Goal: Task Accomplishment & Management: Use online tool/utility

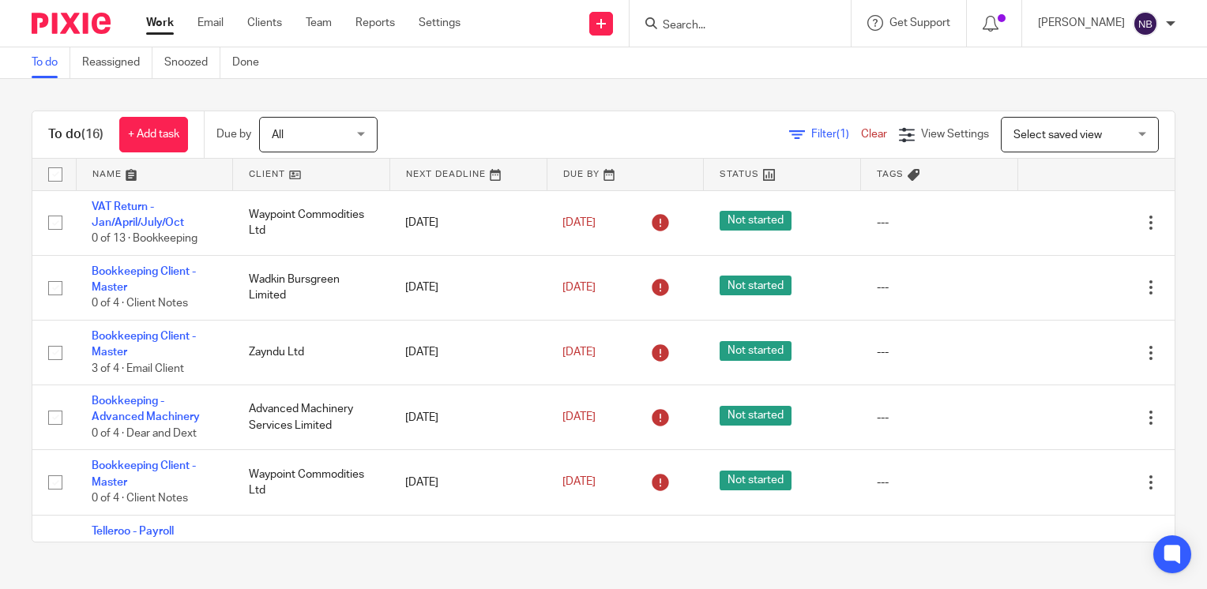
click at [253, 175] on link at bounding box center [311, 175] width 156 height 32
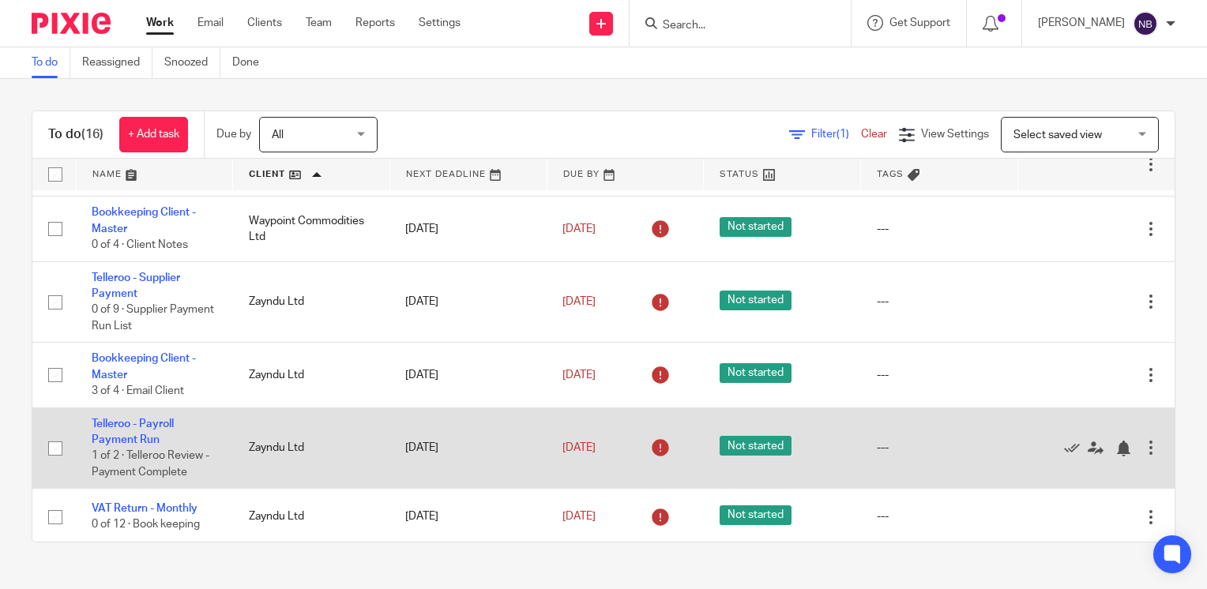
scroll to position [929, 0]
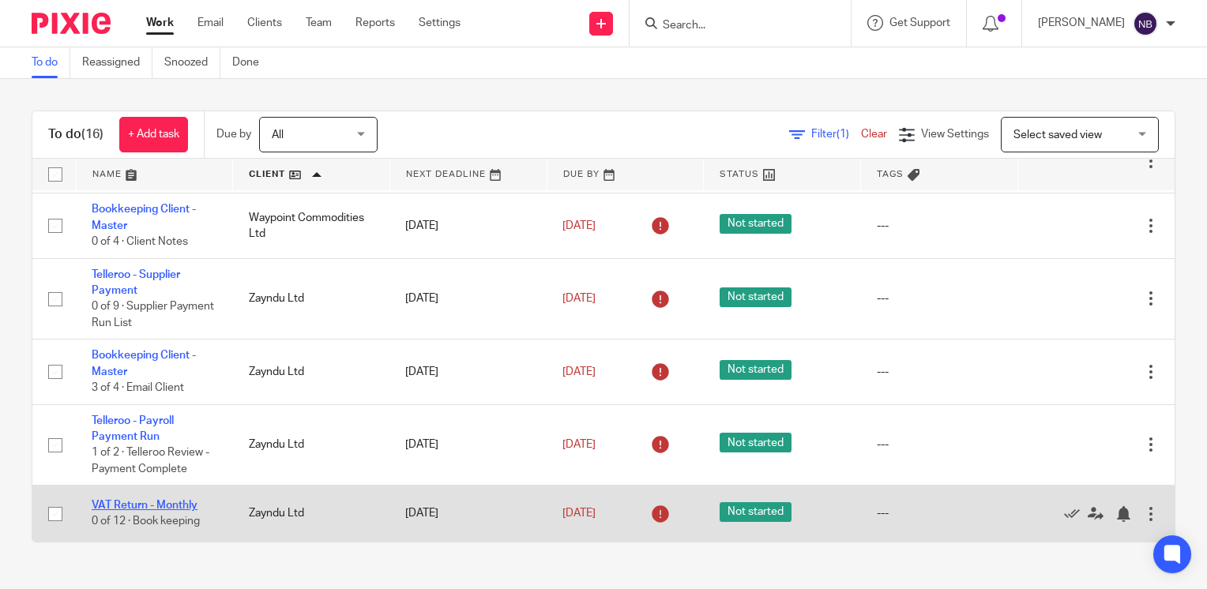
click at [142, 505] on link "VAT Return - Monthly" at bounding box center [145, 505] width 106 height 11
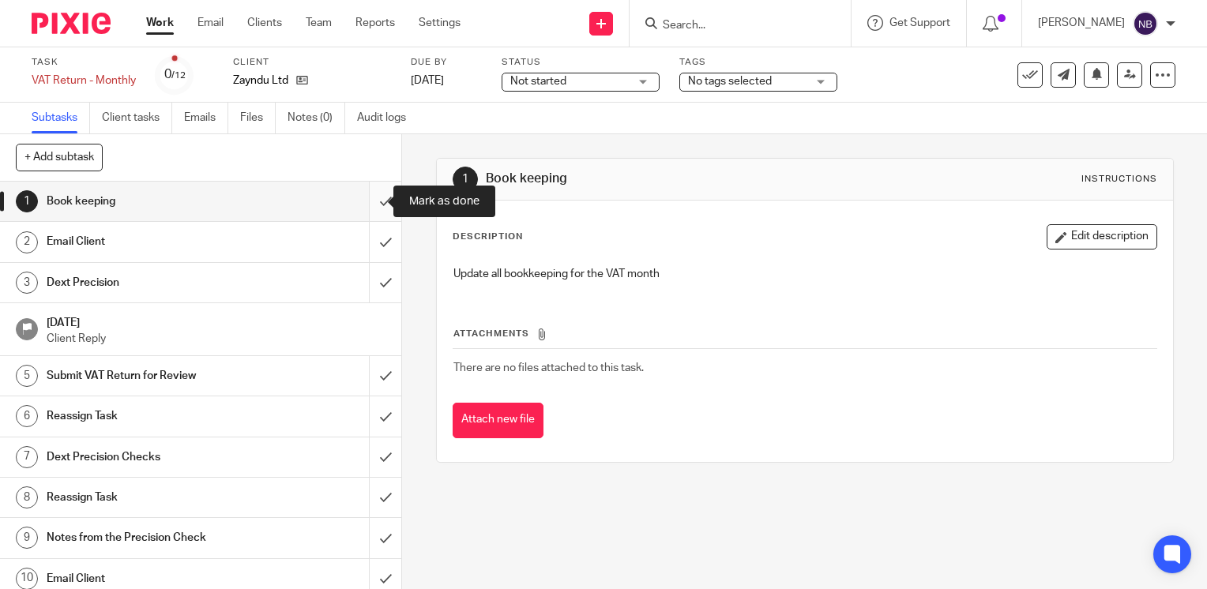
click at [369, 205] on input "submit" at bounding box center [200, 201] width 401 height 39
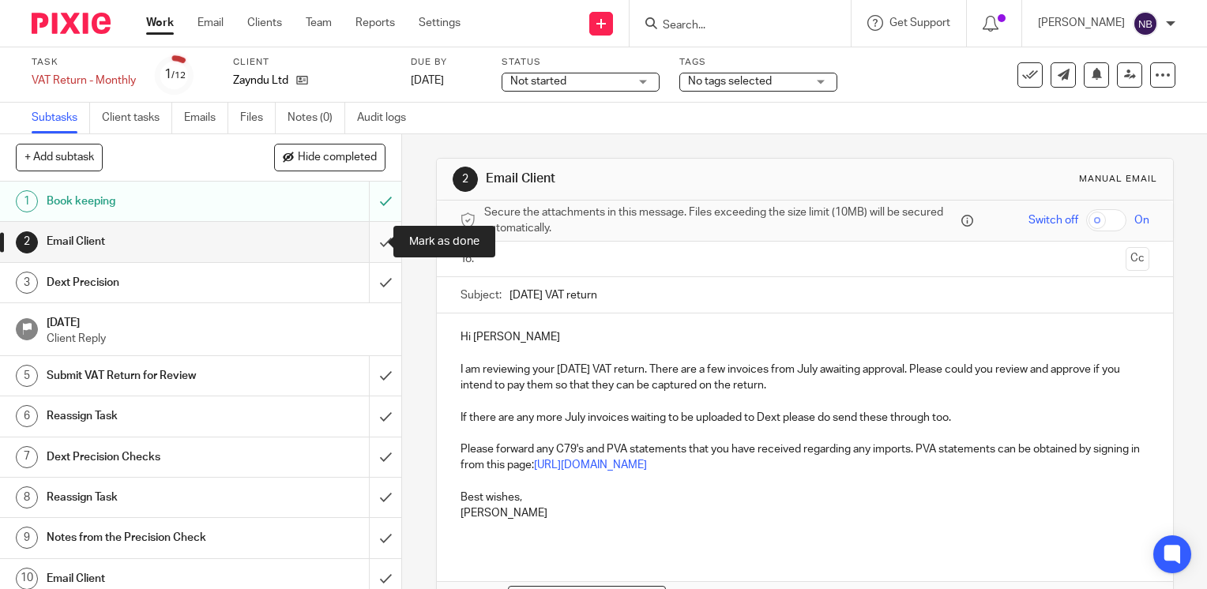
click at [370, 242] on input "submit" at bounding box center [200, 241] width 401 height 39
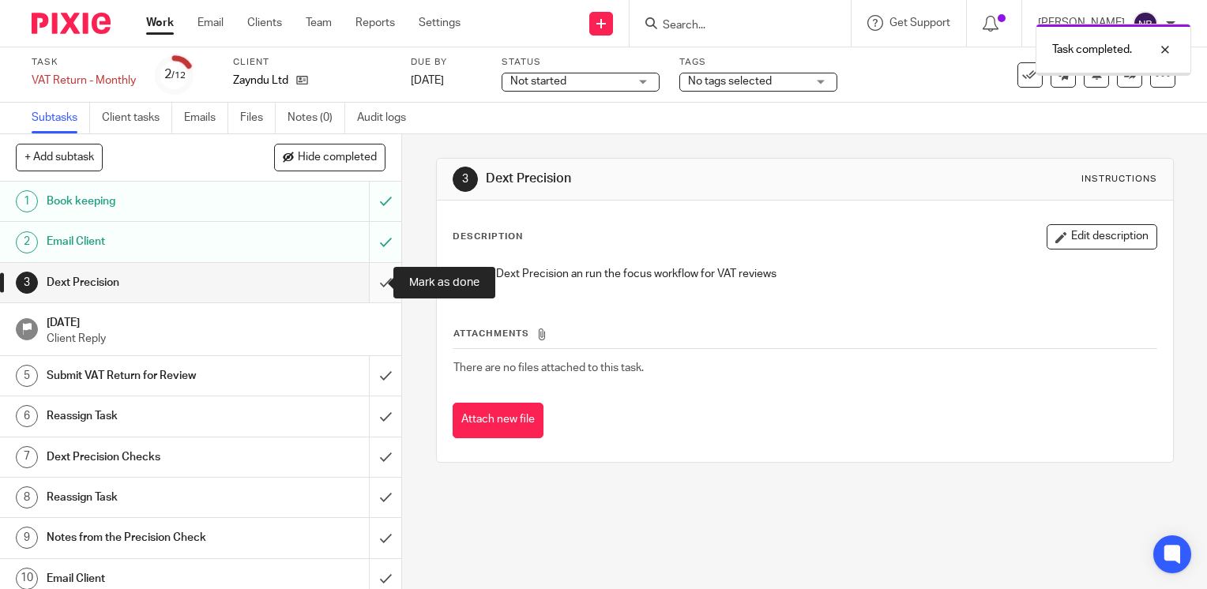
click at [370, 283] on input "submit" at bounding box center [200, 282] width 401 height 39
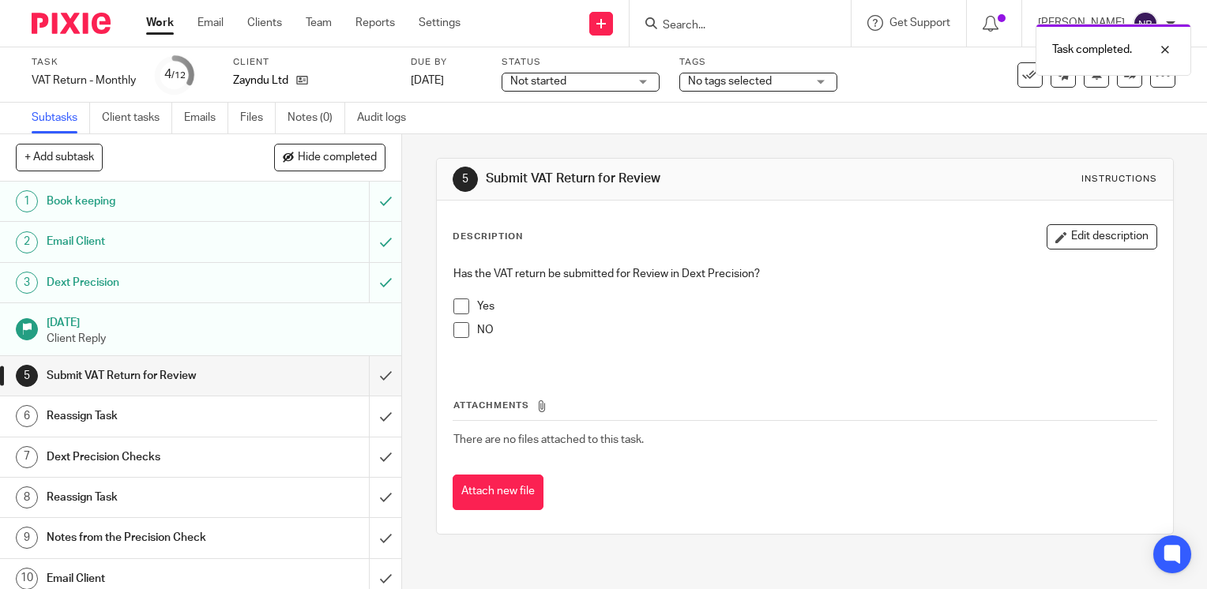
click at [459, 307] on span at bounding box center [461, 307] width 16 height 16
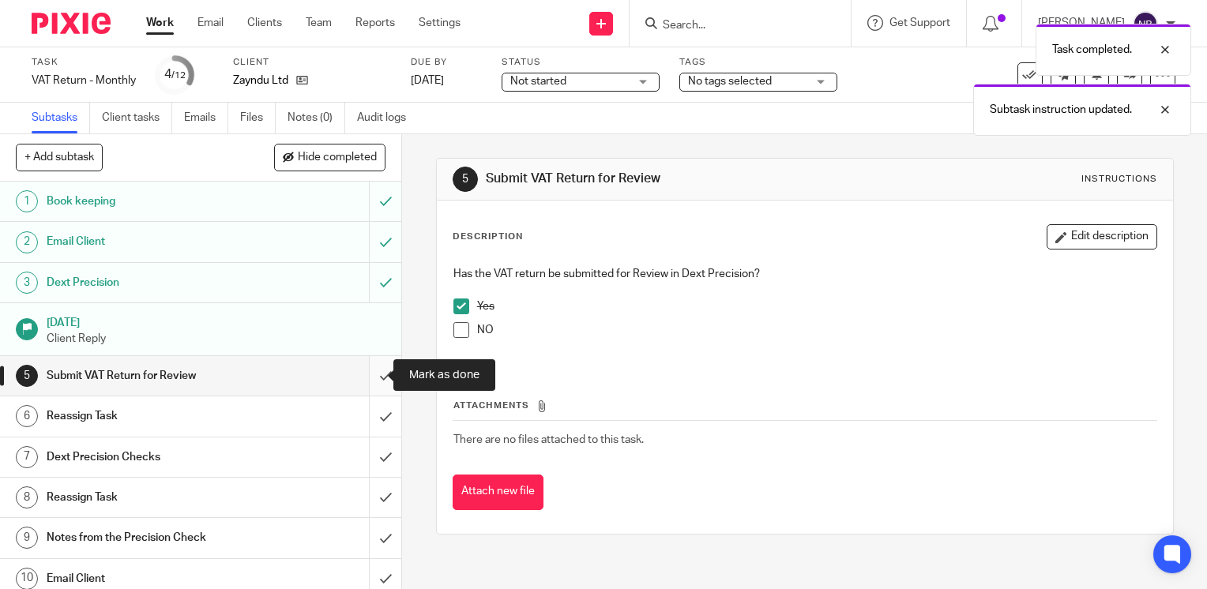
click at [360, 381] on input "submit" at bounding box center [200, 375] width 401 height 39
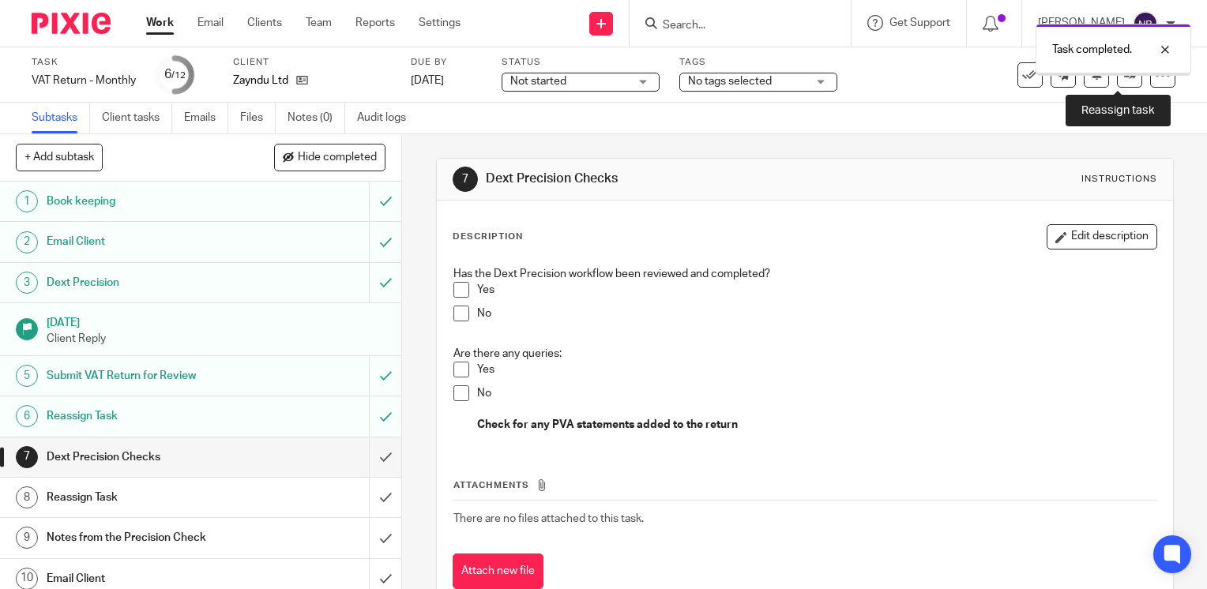
click at [1124, 77] on icon at bounding box center [1130, 75] width 12 height 12
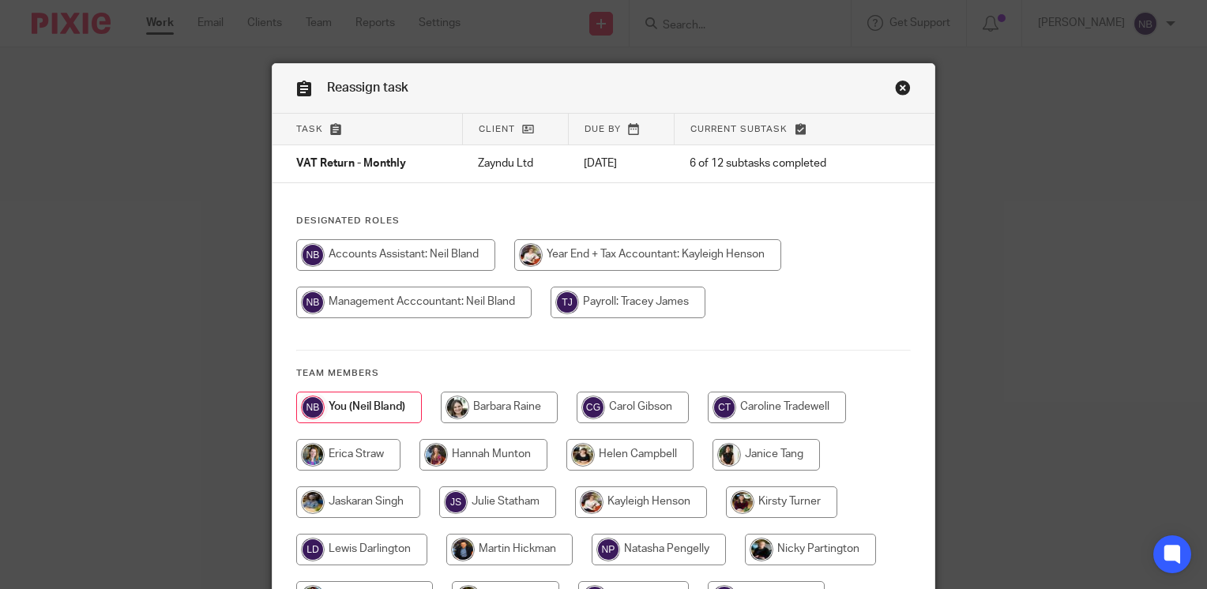
click at [591, 457] on input "radio" at bounding box center [629, 455] width 127 height 32
radio input "true"
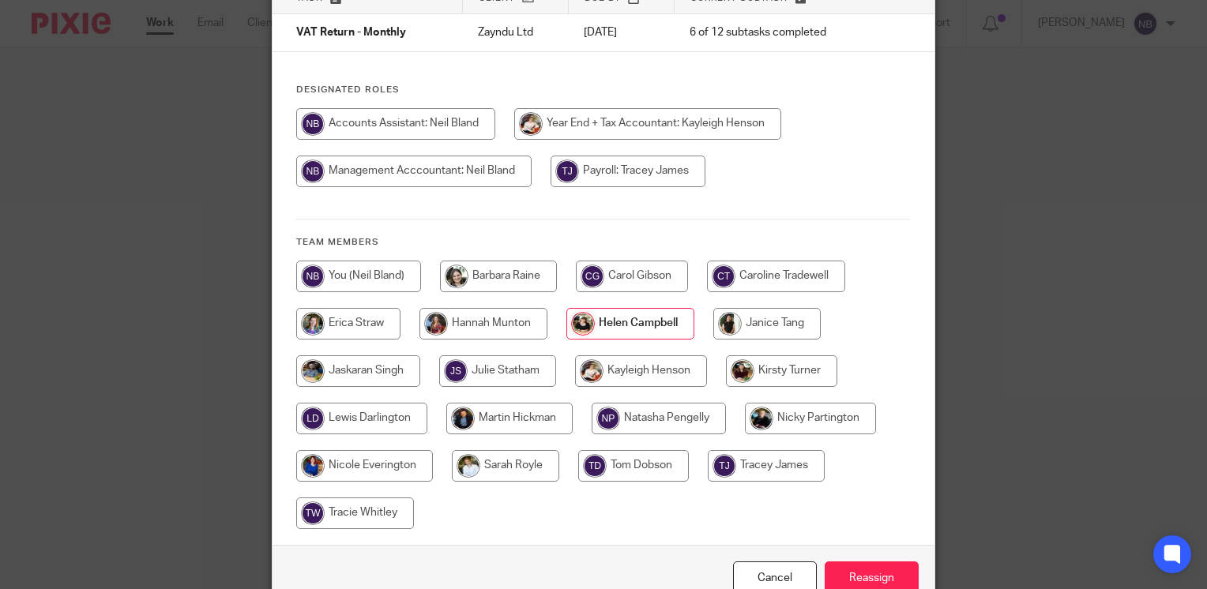
scroll to position [216, 0]
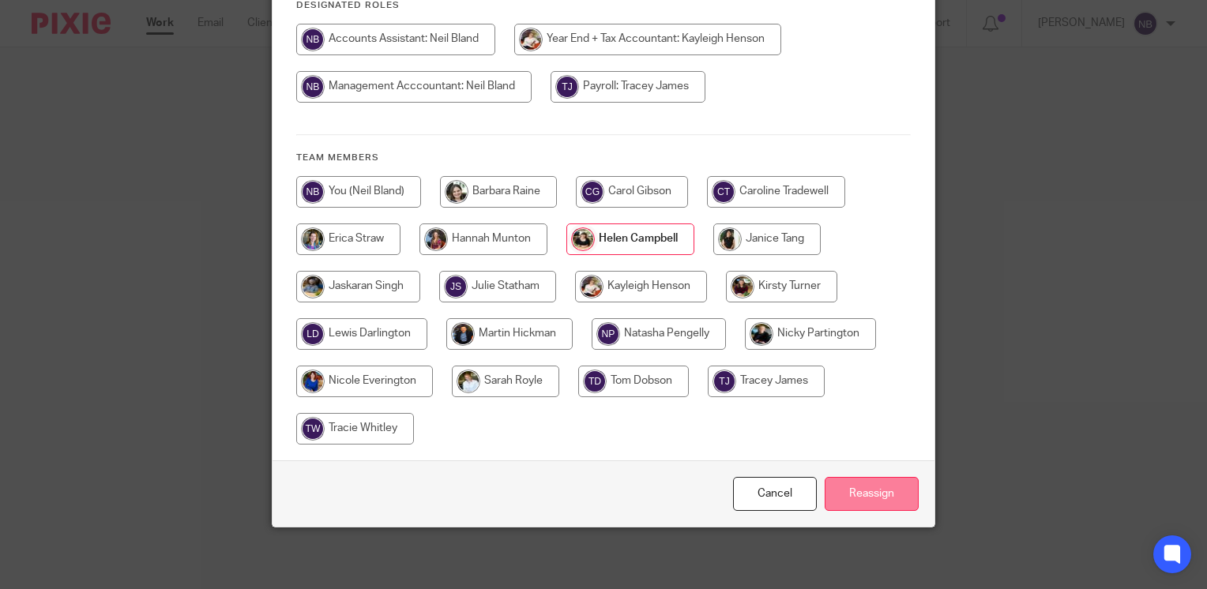
click at [873, 494] on input "Reassign" at bounding box center [871, 494] width 94 height 34
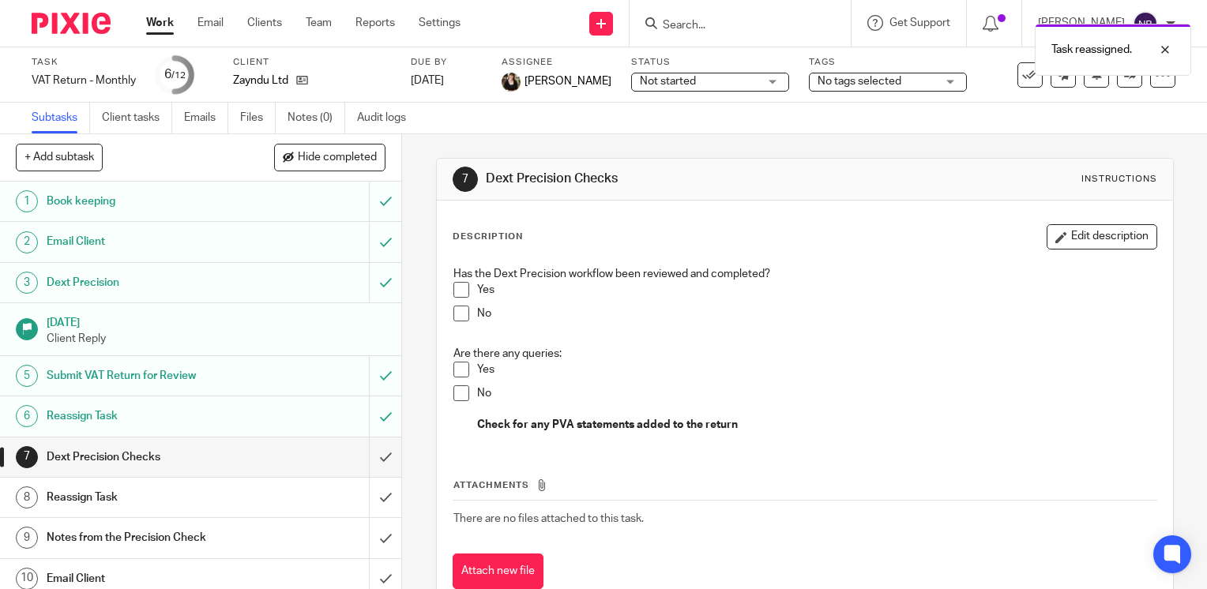
click at [160, 19] on link "Work" at bounding box center [160, 23] width 28 height 16
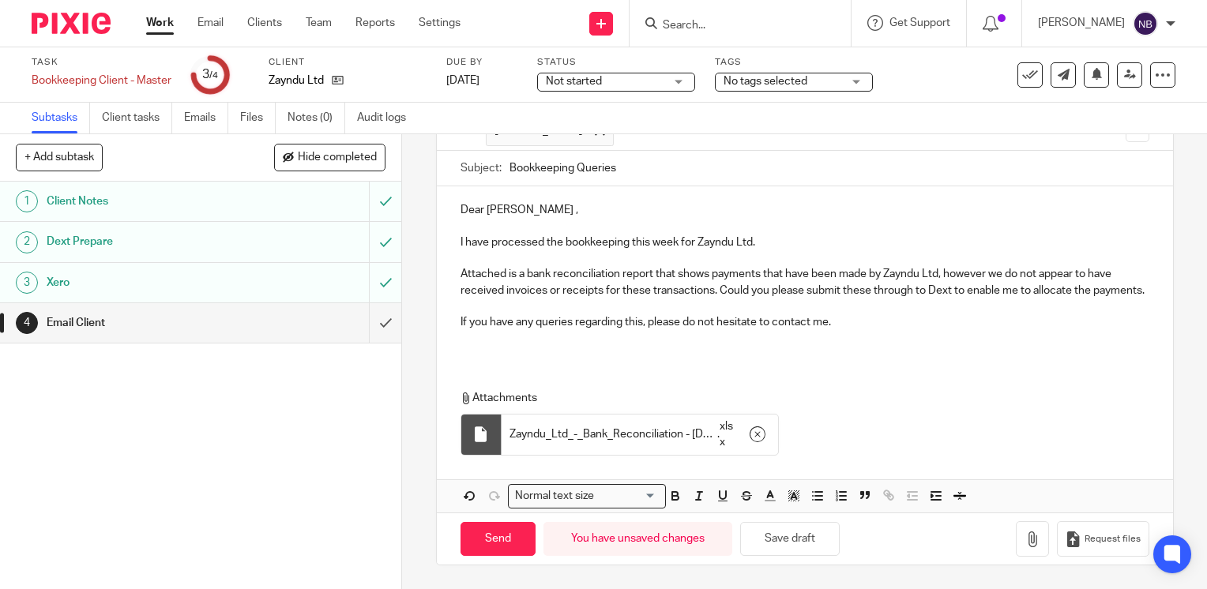
scroll to position [143, 0]
click at [509, 546] on input "Send" at bounding box center [497, 539] width 75 height 34
type input "Sent"
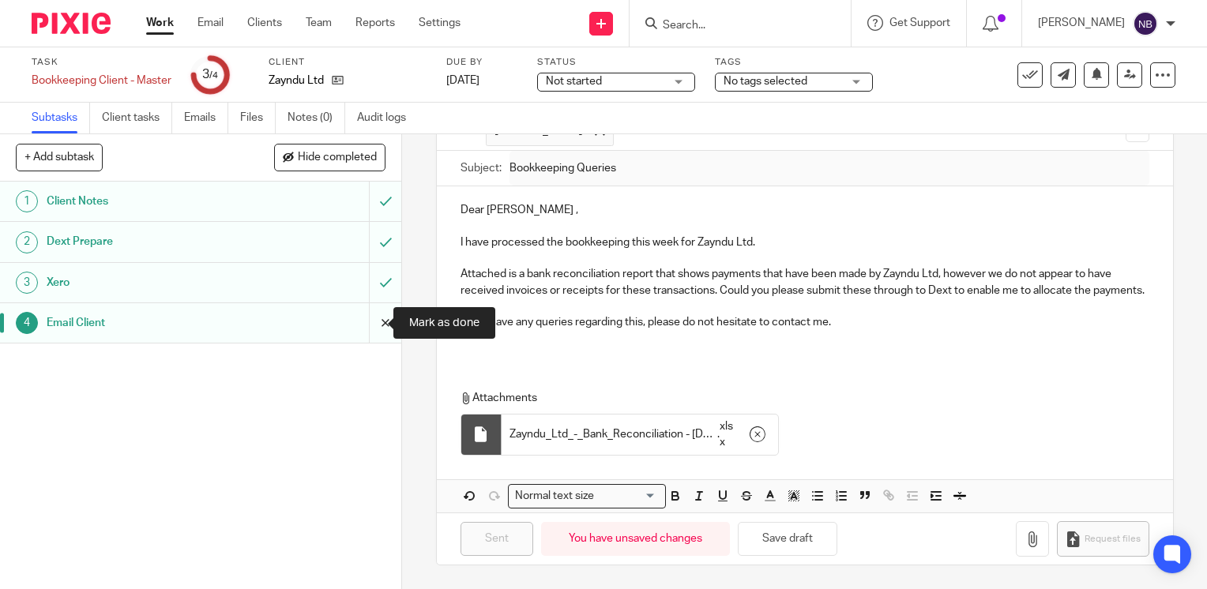
click at [373, 325] on input "submit" at bounding box center [200, 322] width 401 height 39
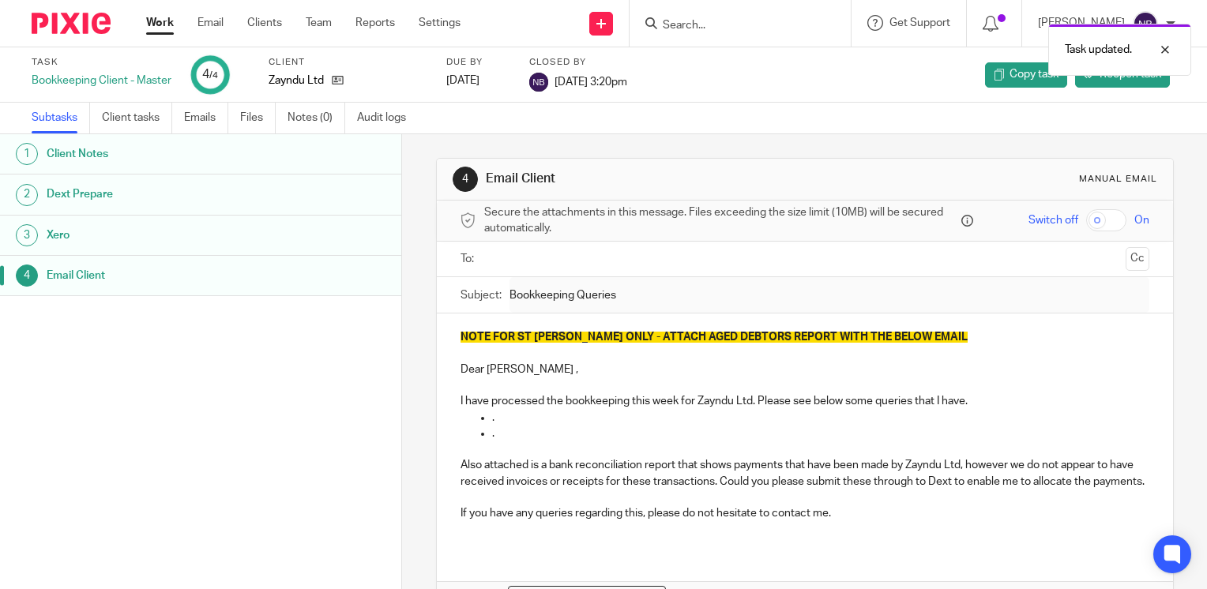
click at [153, 24] on link "Work" at bounding box center [160, 23] width 28 height 16
